Goal: Check status: Check status

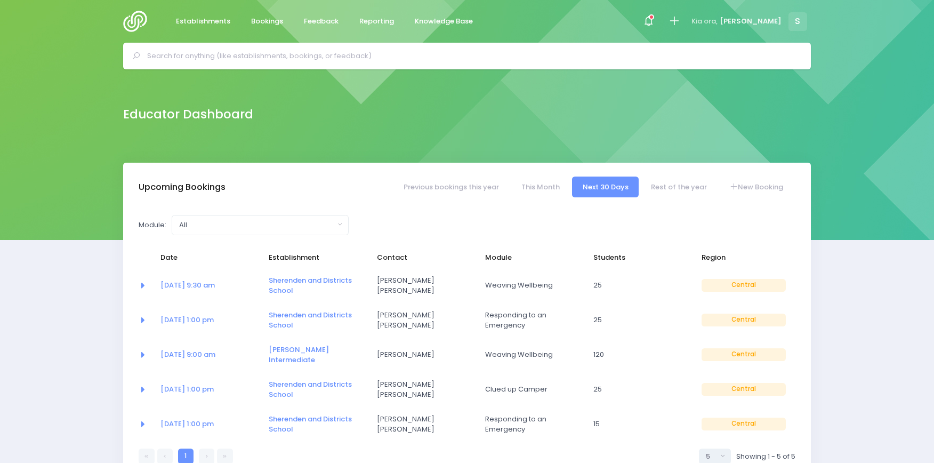
select select "5"
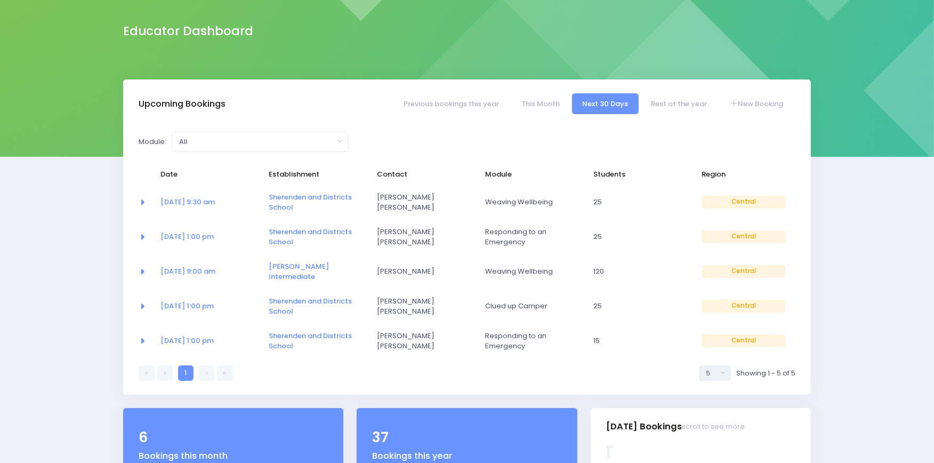
scroll to position [87, 0]
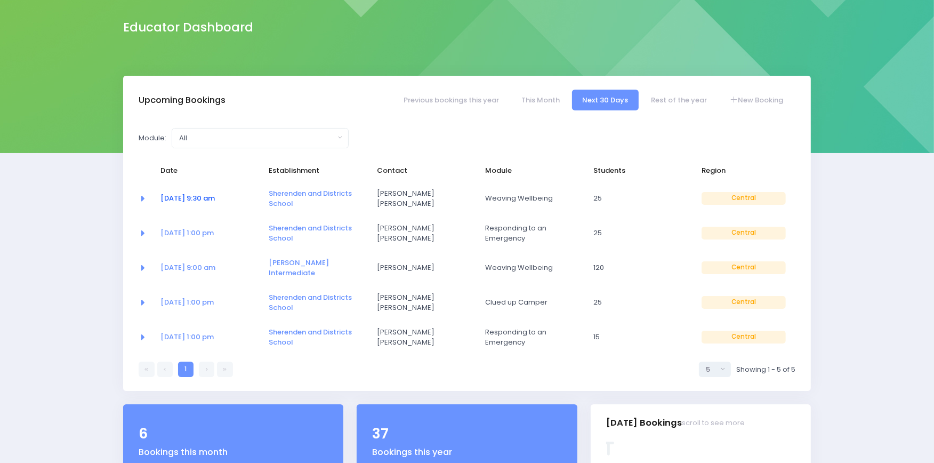
click at [215, 201] on link "06 Oct at 9:30 am" at bounding box center [188, 198] width 54 height 10
click at [201, 198] on link "06 Oct at 9:30 am" at bounding box center [188, 198] width 54 height 10
click at [182, 199] on link "06 Oct at 9:30 am" at bounding box center [188, 198] width 54 height 10
click at [281, 260] on link "[PERSON_NAME] Intermediate" at bounding box center [299, 268] width 60 height 21
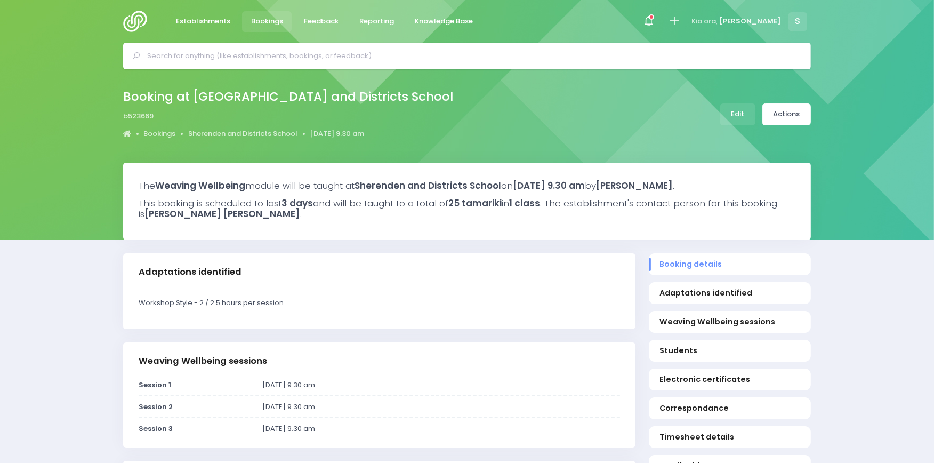
select select "5"
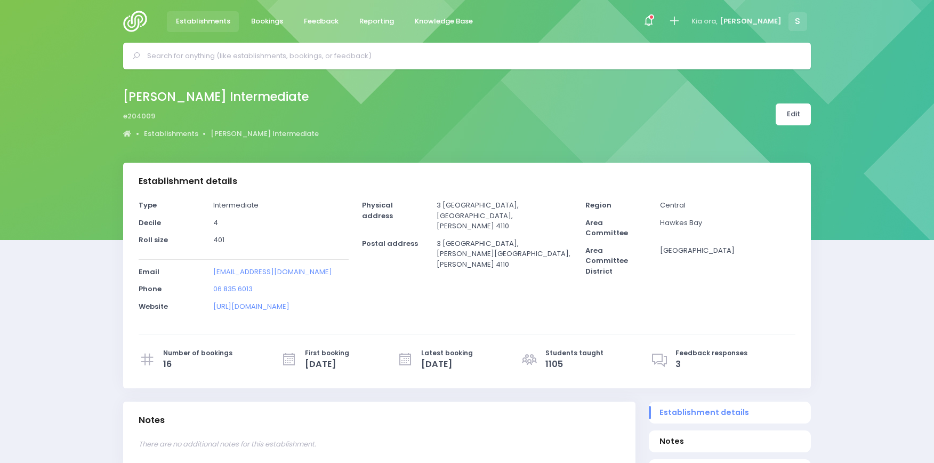
select select "5"
